Goal: Task Accomplishment & Management: Use online tool/utility

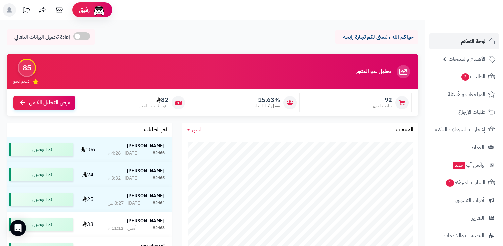
scroll to position [133, 0]
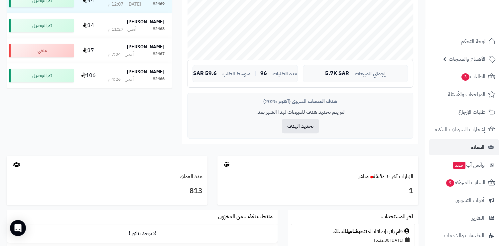
scroll to position [200, 0]
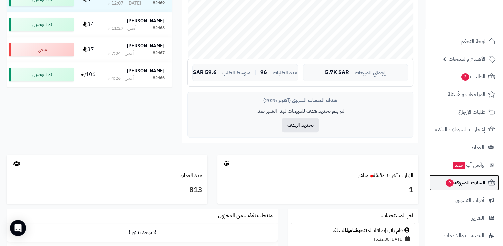
click at [467, 179] on span "السلات المتروكة 9" at bounding box center [466, 182] width 40 height 9
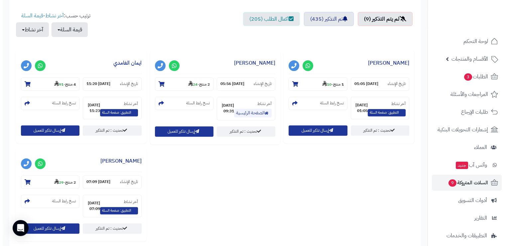
scroll to position [233, 0]
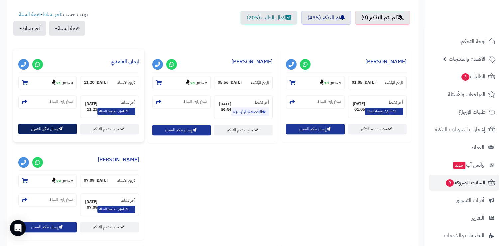
click at [45, 130] on button "إرسال تذكير للعميل" at bounding box center [47, 128] width 59 height 10
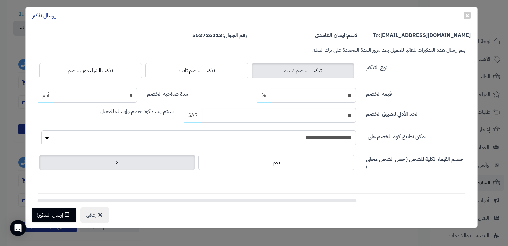
click at [132, 93] on input "*" at bounding box center [96, 95] width 84 height 15
type input "*"
click at [317, 117] on input "**" at bounding box center [279, 114] width 154 height 15
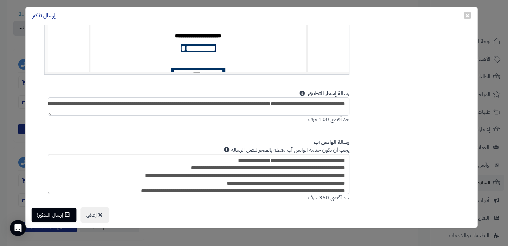
scroll to position [333, 0]
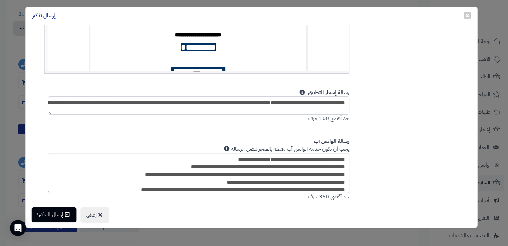
type input "**"
click at [62, 212] on button "إرسال التذكير!" at bounding box center [54, 214] width 45 height 15
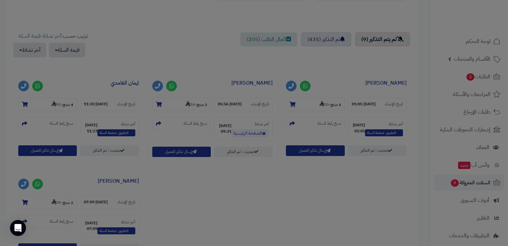
scroll to position [254, 0]
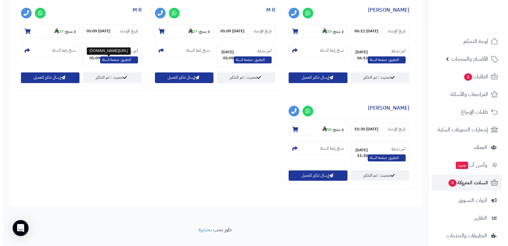
scroll to position [494, 0]
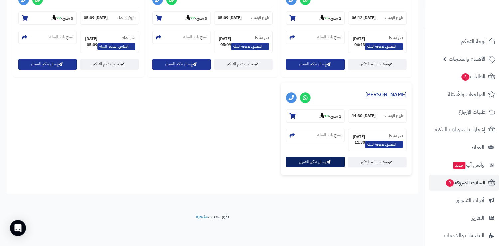
click at [309, 163] on button "إرسال تذكير للعميل" at bounding box center [315, 161] width 59 height 10
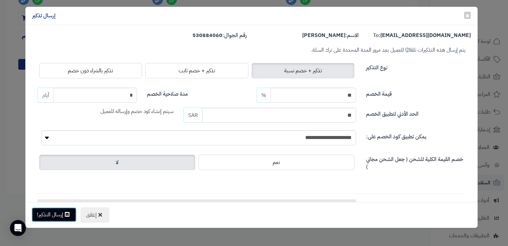
click at [53, 213] on button "إرسال التذكير!" at bounding box center [54, 214] width 45 height 15
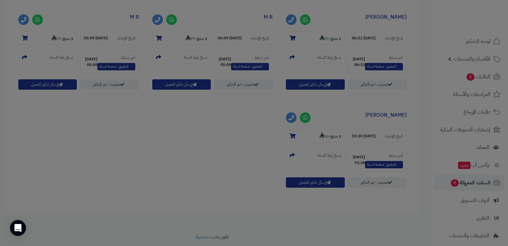
scroll to position [516, 0]
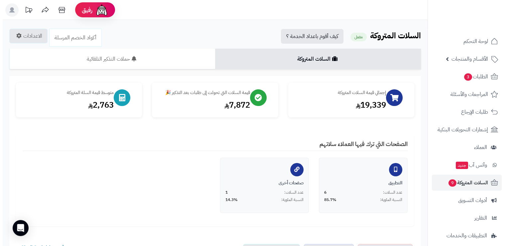
scroll to position [396, 0]
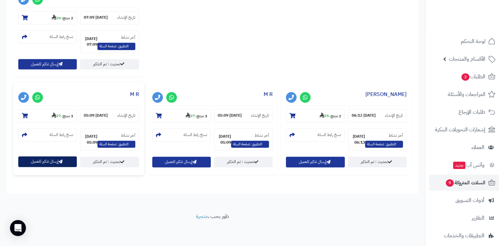
click at [39, 160] on button "إرسال تذكير للعميل" at bounding box center [47, 161] width 59 height 10
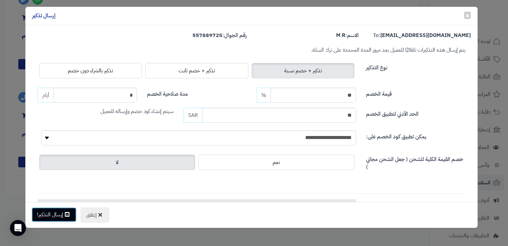
click at [49, 216] on button "إرسال التذكير!" at bounding box center [54, 214] width 45 height 15
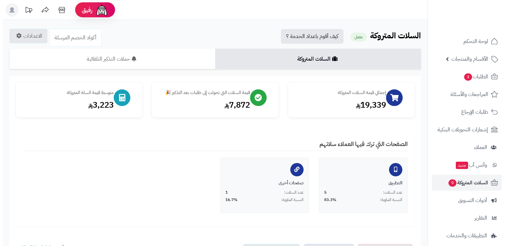
scroll to position [396, 0]
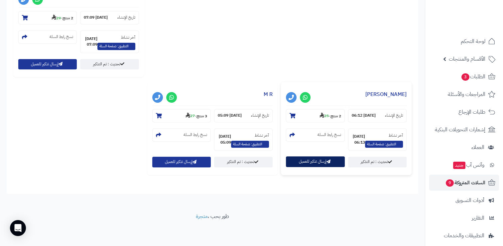
click at [316, 162] on button "إرسال تذكير للعميل" at bounding box center [315, 161] width 59 height 10
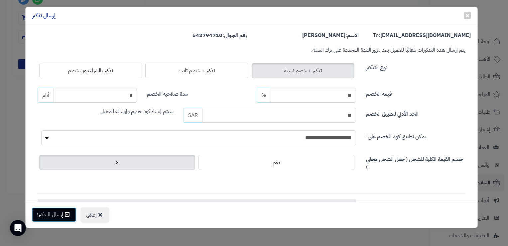
click at [50, 212] on button "إرسال التذكير!" at bounding box center [54, 214] width 45 height 15
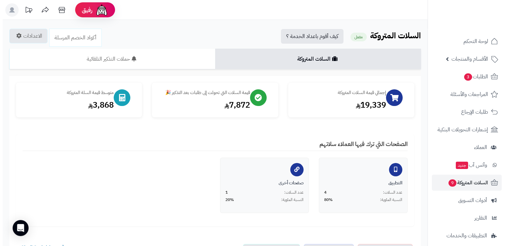
scroll to position [396, 0]
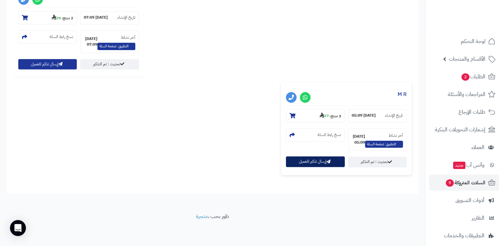
click at [309, 161] on button "إرسال تذكير للعميل" at bounding box center [315, 161] width 59 height 10
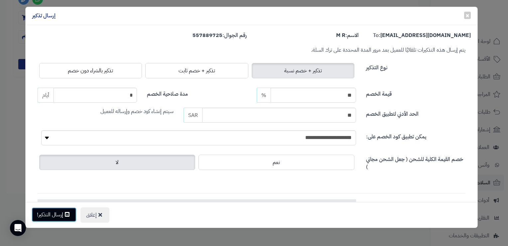
click at [67, 211] on icon at bounding box center [67, 213] width 5 height 5
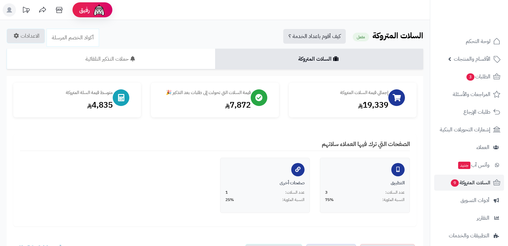
scroll to position [298, 0]
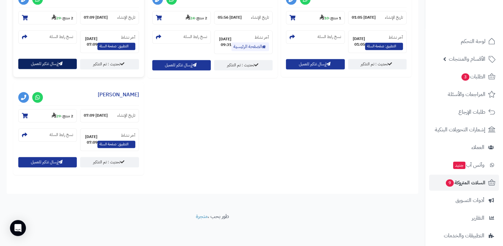
click at [60, 66] on button "إرسال تذكير للعميل" at bounding box center [47, 64] width 59 height 10
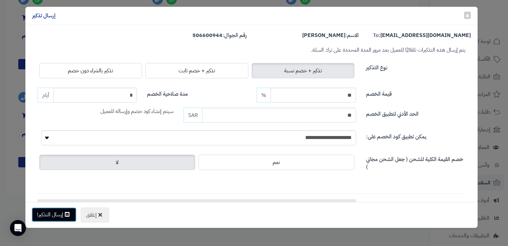
click at [56, 218] on button "إرسال التذكير!" at bounding box center [54, 214] width 45 height 15
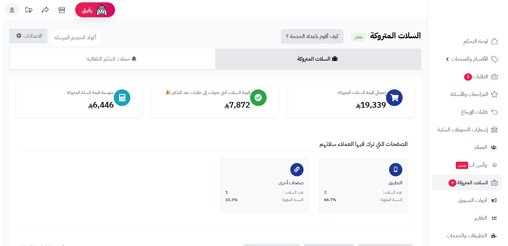
scroll to position [201, 0]
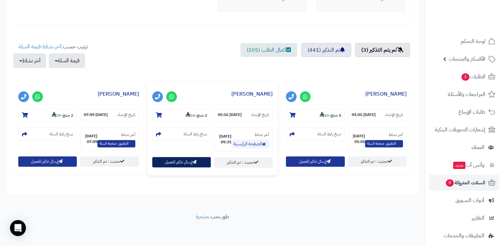
click at [181, 159] on button "إرسال تذكير للعميل" at bounding box center [181, 162] width 59 height 10
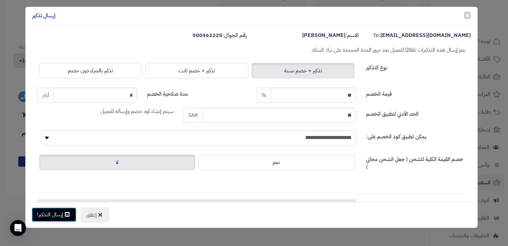
click at [69, 218] on button "إرسال التذكير!" at bounding box center [54, 214] width 45 height 15
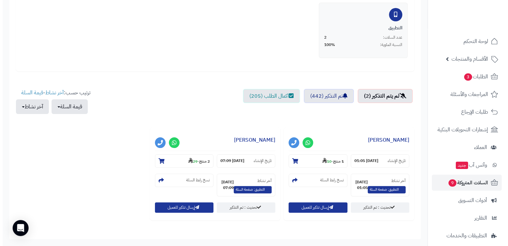
scroll to position [166, 0]
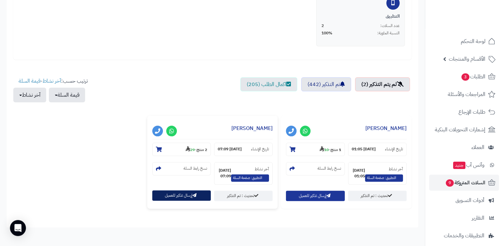
click at [195, 195] on icon "button" at bounding box center [195, 195] width 4 height 4
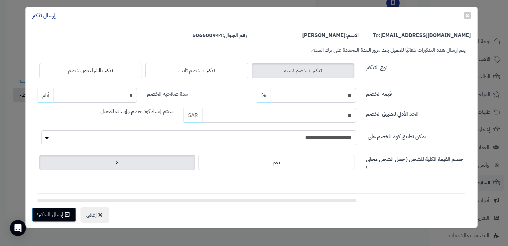
click at [61, 211] on button "إرسال التذكير!" at bounding box center [54, 214] width 45 height 15
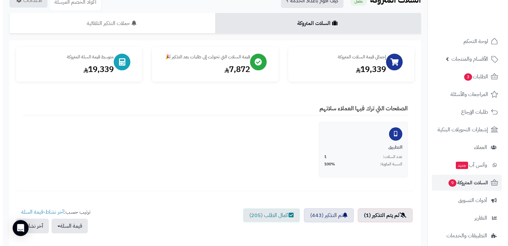
scroll to position [133, 0]
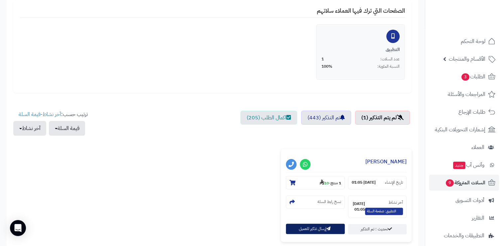
click at [299, 228] on button "إرسال تذكير للعميل" at bounding box center [315, 228] width 59 height 10
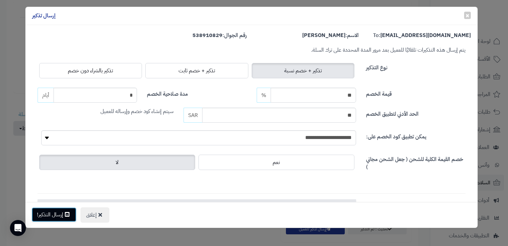
click at [68, 220] on button "إرسال التذكير!" at bounding box center [54, 214] width 45 height 15
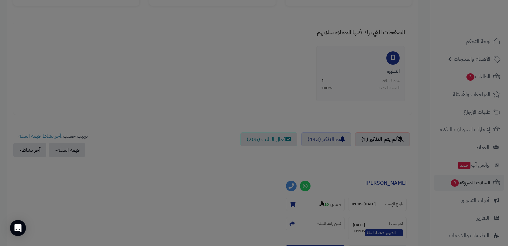
scroll to position [154, 0]
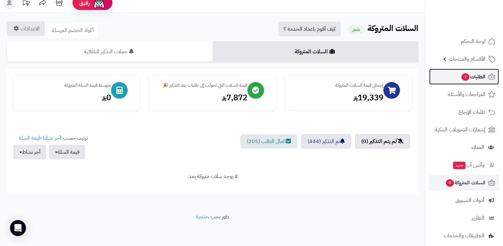
click at [469, 79] on span "الطلبات 3" at bounding box center [473, 76] width 25 height 9
